Goal: Answer question/provide support: Share knowledge or assist other users

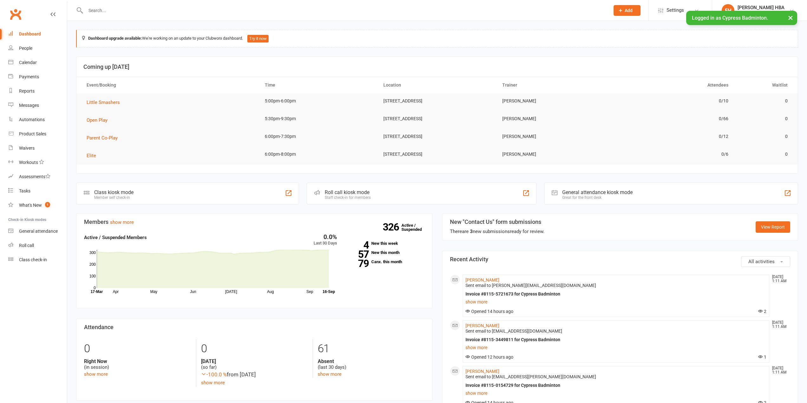
click at [194, 12] on input "text" at bounding box center [345, 10] width 522 height 9
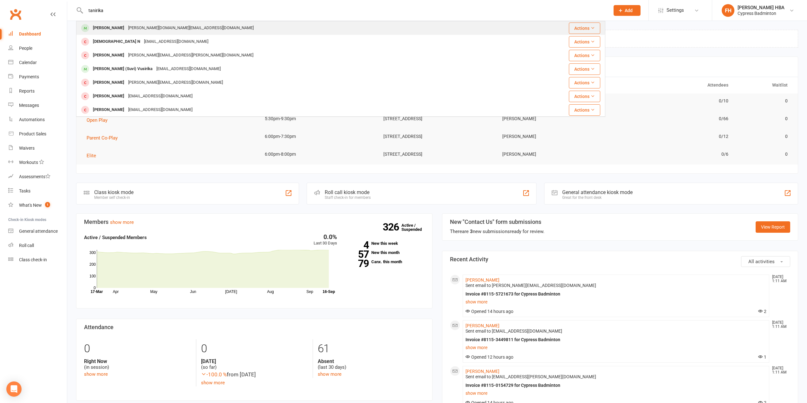
type input "tanirika"
click at [105, 29] on div "[PERSON_NAME]" at bounding box center [108, 27] width 35 height 9
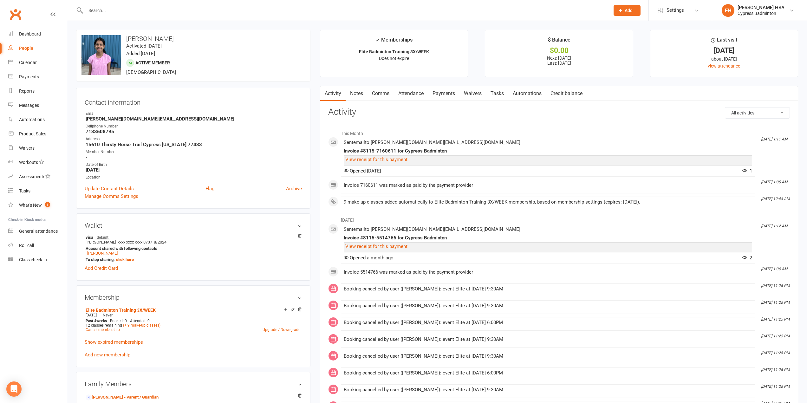
click at [414, 88] on link "Attendance" at bounding box center [411, 93] width 34 height 15
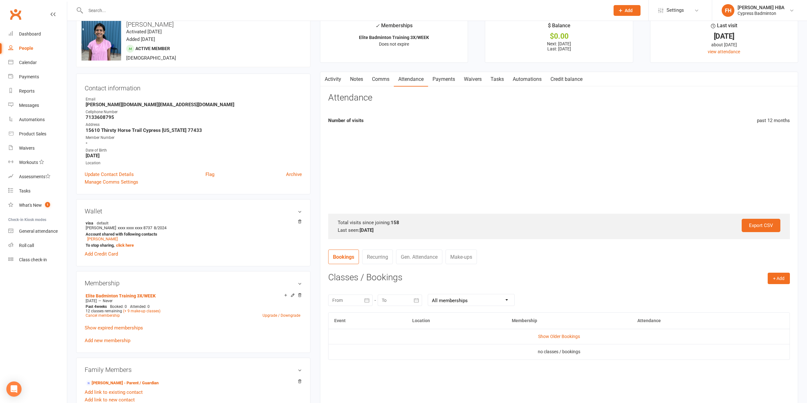
scroll to position [63, 0]
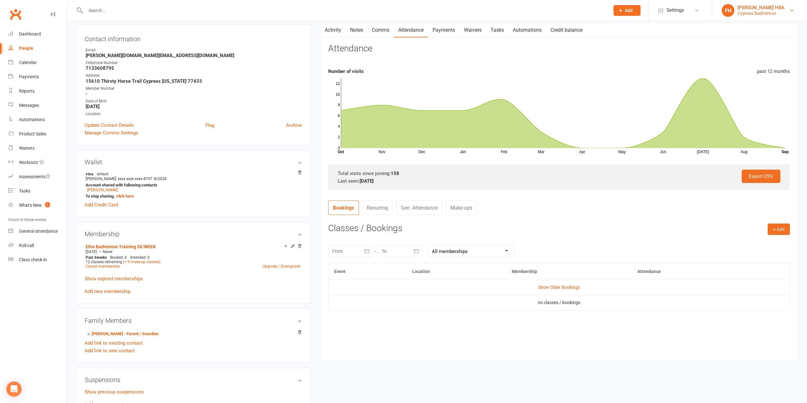
click at [753, 13] on div "Cypress Badminton" at bounding box center [760, 13] width 47 height 6
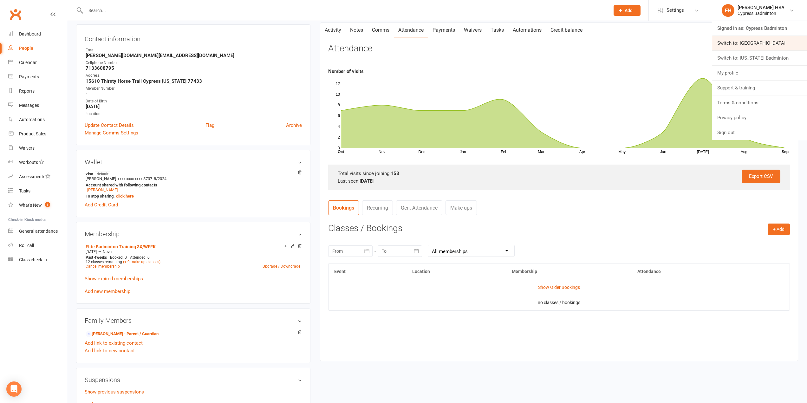
click at [745, 45] on link "Switch to: Houston Badminton Academy" at bounding box center [759, 43] width 95 height 15
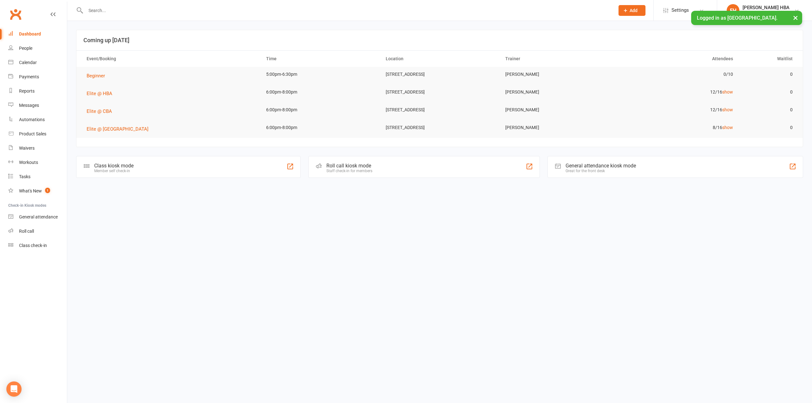
click at [104, 10] on input "text" at bounding box center [347, 10] width 526 height 9
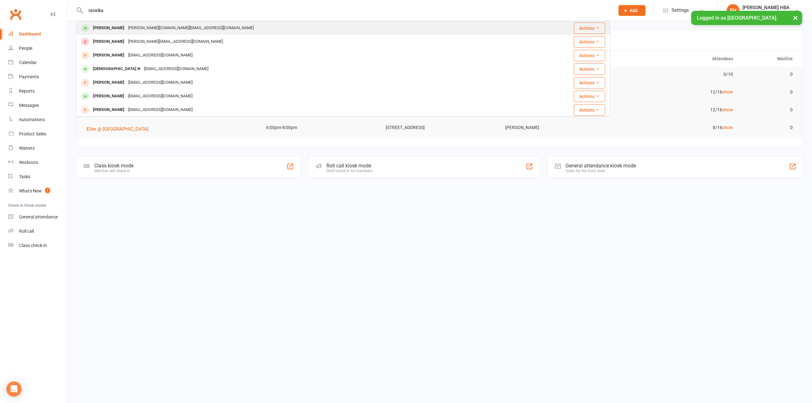
type input "tanirika"
click at [111, 30] on div "[PERSON_NAME]" at bounding box center [108, 27] width 35 height 9
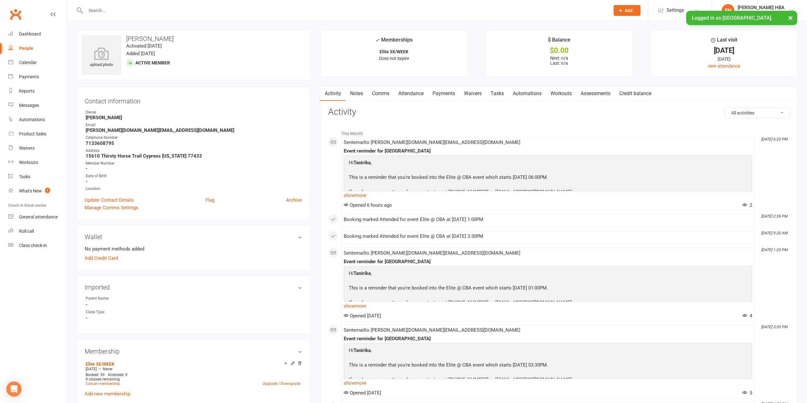
click at [456, 94] on link "Payments" at bounding box center [443, 93] width 31 height 15
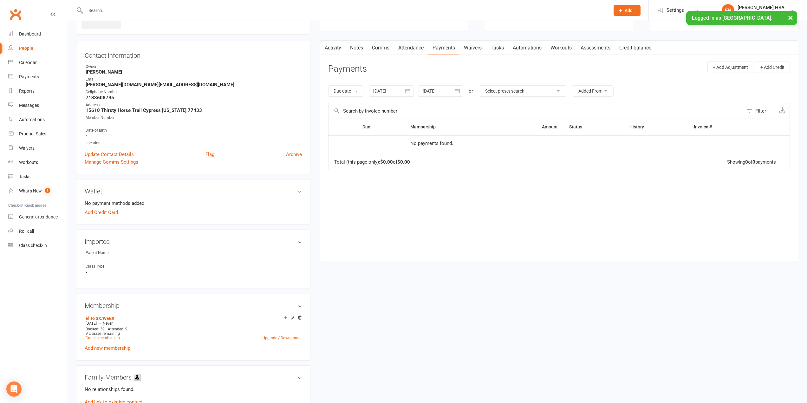
scroll to position [63, 0]
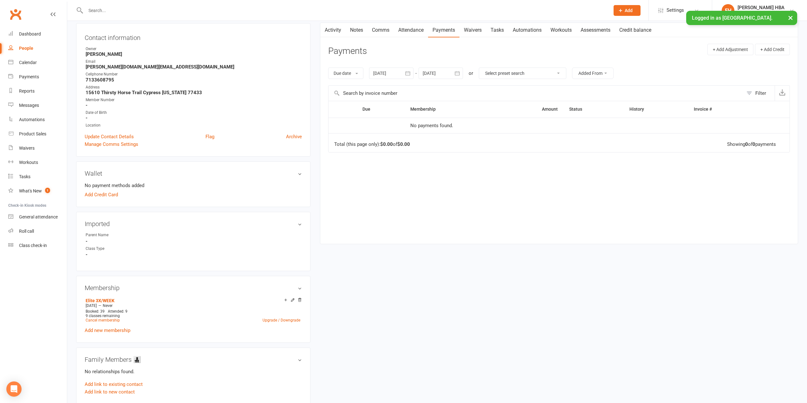
click at [423, 34] on link "Attendance" at bounding box center [411, 30] width 34 height 15
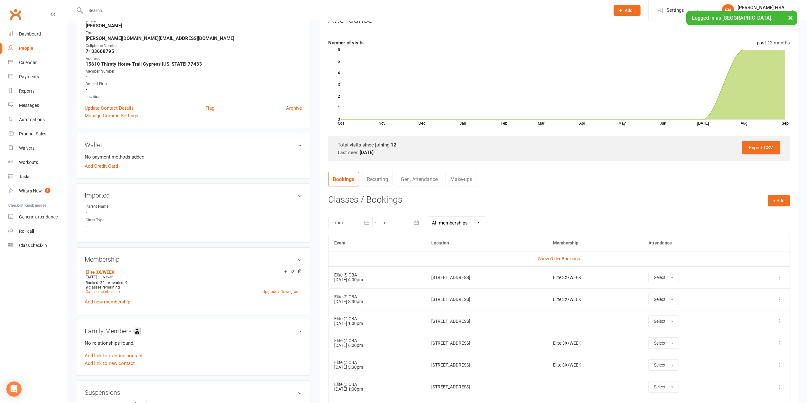
scroll to position [95, 0]
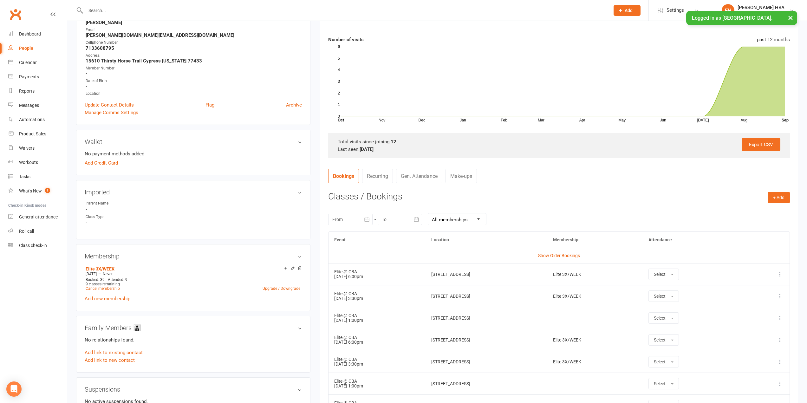
click at [779, 271] on icon at bounding box center [780, 274] width 6 height 6
click at [754, 308] on link "Remove booking" at bounding box center [752, 312] width 63 height 13
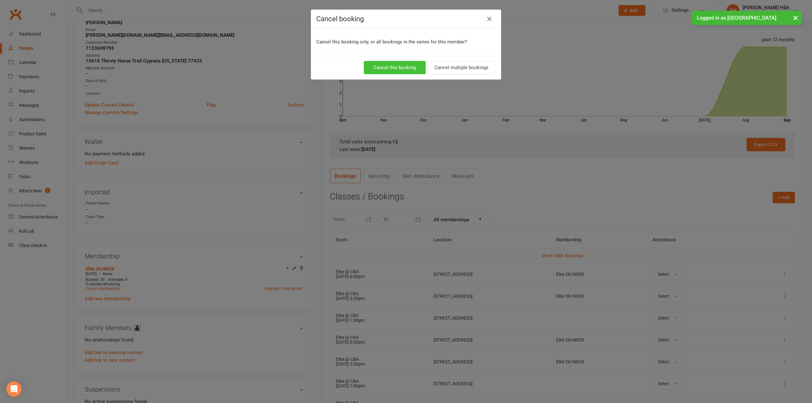
click at [387, 66] on button "Cancel this booking" at bounding box center [395, 67] width 62 height 13
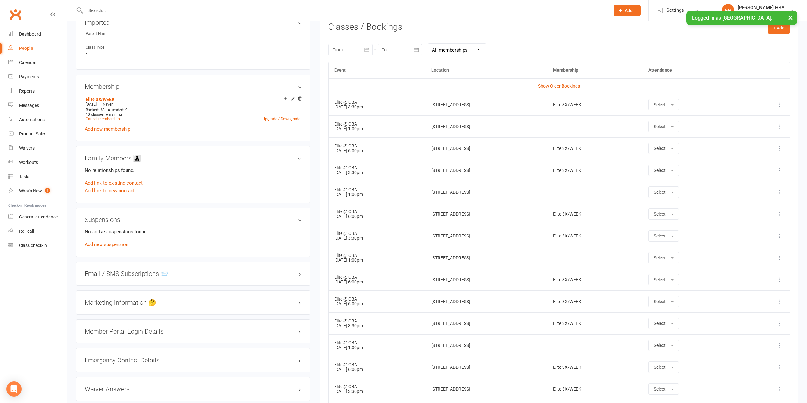
scroll to position [317, 0]
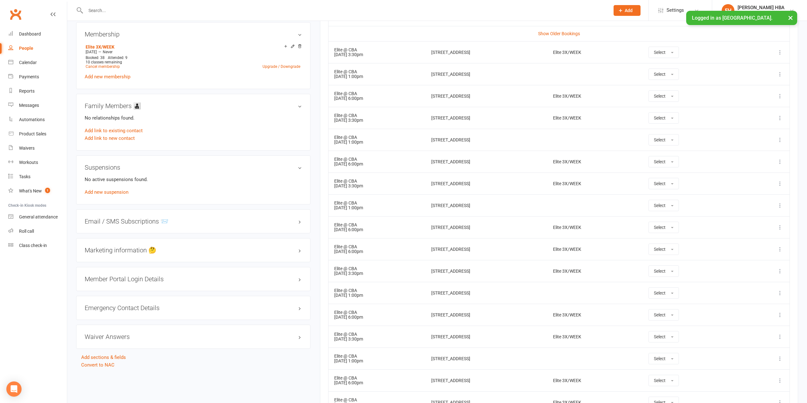
click at [131, 277] on h3 "Member Portal Login Details" at bounding box center [193, 279] width 217 height 7
click at [118, 317] on link "Send Member Details" at bounding box center [107, 320] width 45 height 6
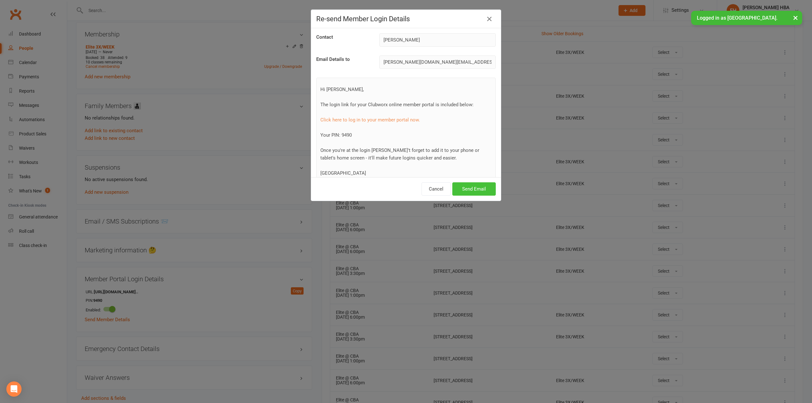
click at [470, 191] on button "Send Email" at bounding box center [473, 188] width 43 height 13
